Goal: Navigation & Orientation: Understand site structure

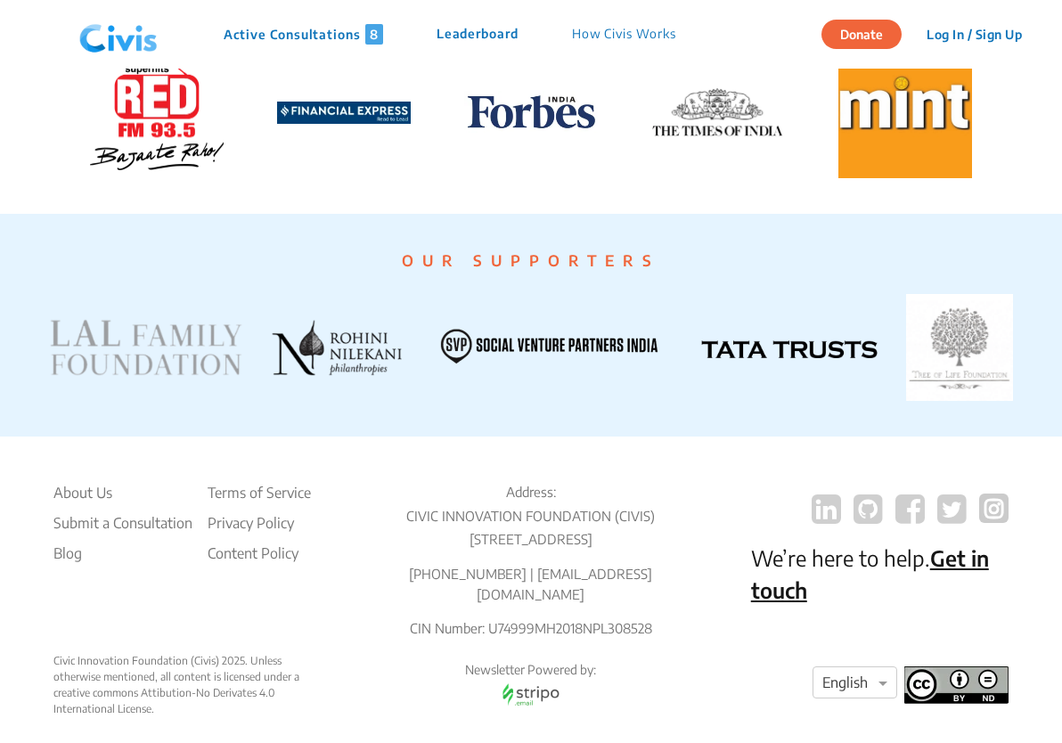
scroll to position [3452, 0]
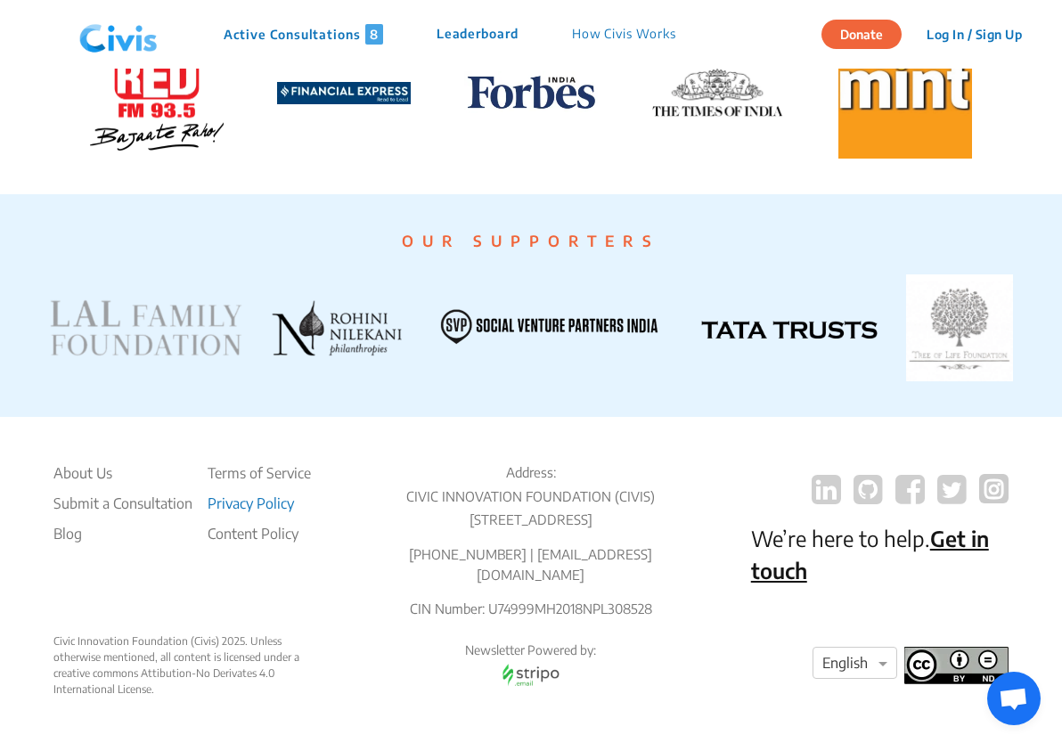
click at [264, 493] on li "Privacy Policy" at bounding box center [259, 503] width 103 height 21
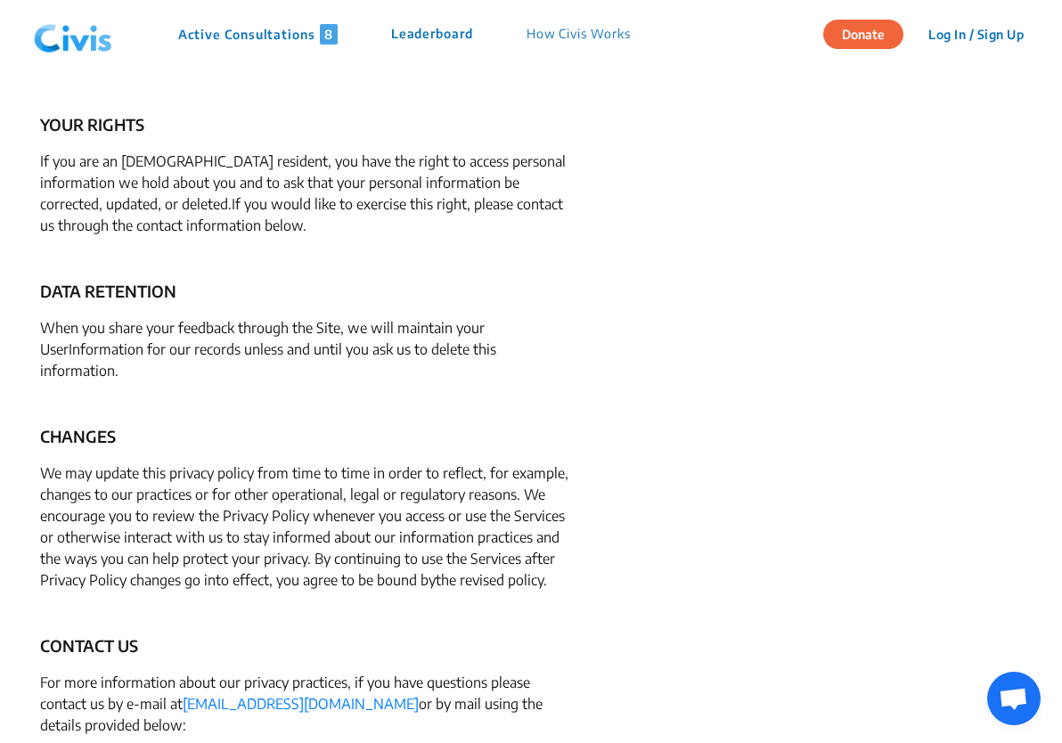
scroll to position [3558, 0]
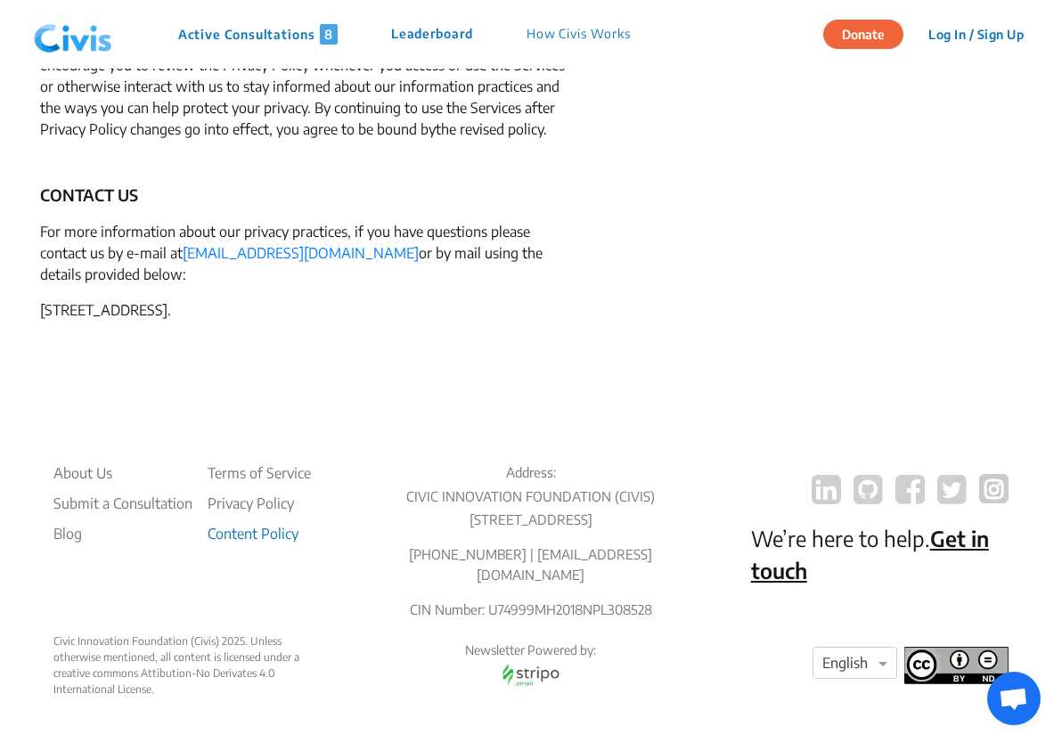
click at [263, 523] on li "Content Policy" at bounding box center [259, 533] width 103 height 21
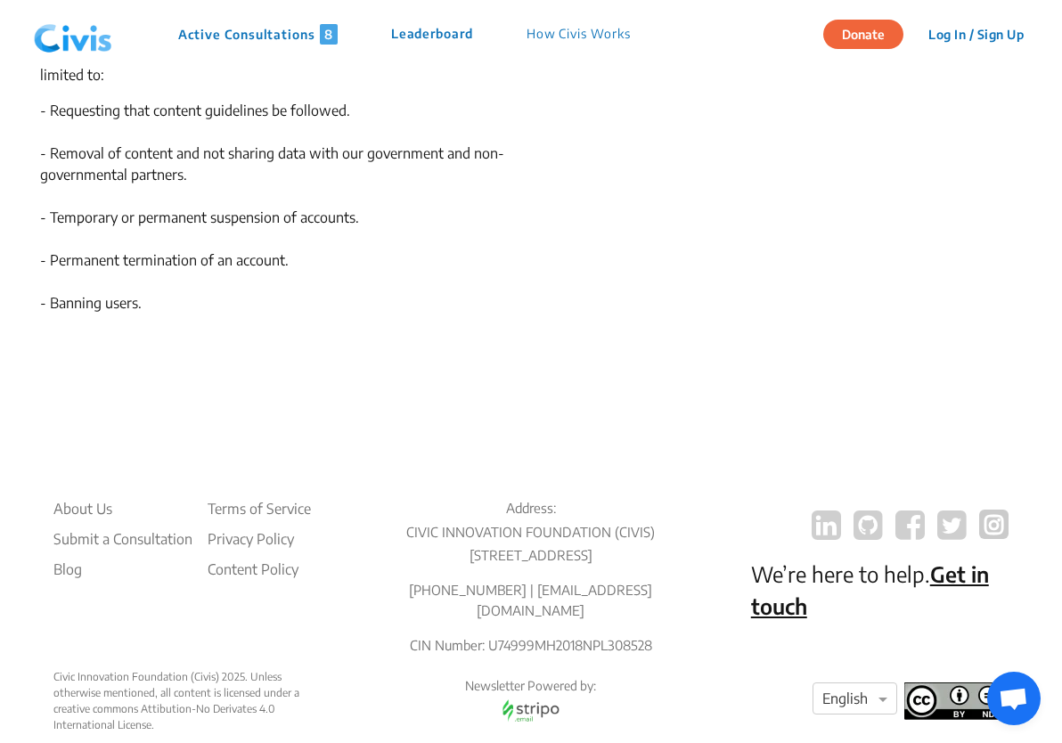
scroll to position [1542, 0]
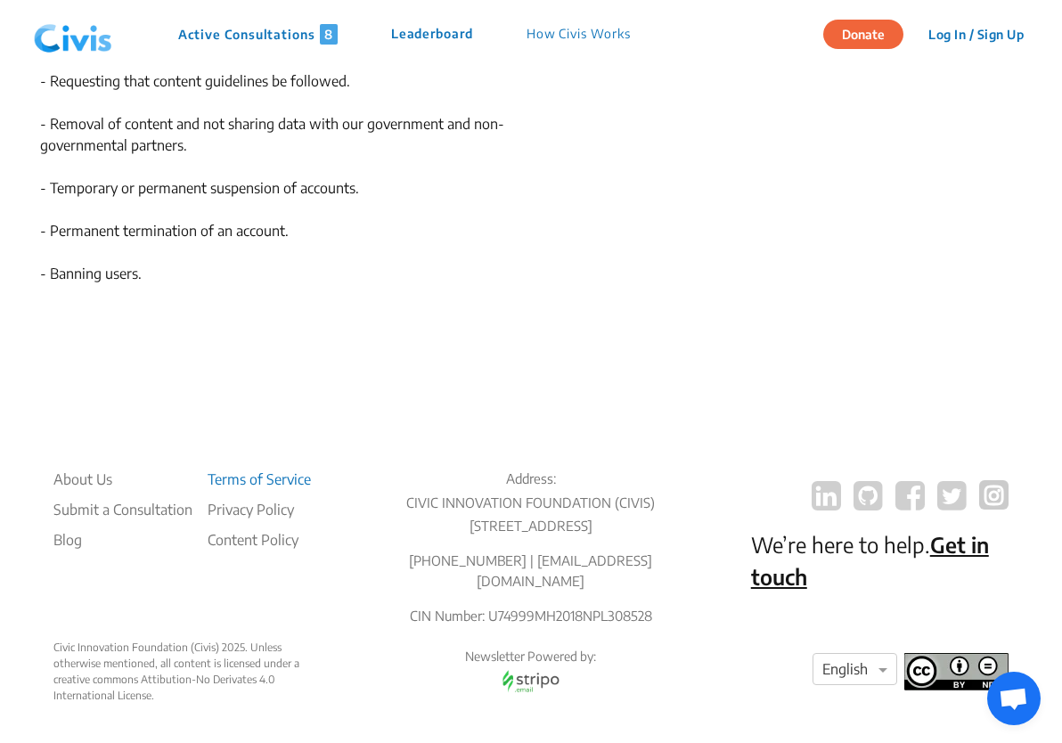
click at [236, 469] on li "Terms of Service" at bounding box center [259, 479] width 103 height 21
